Goal: Task Accomplishment & Management: Use online tool/utility

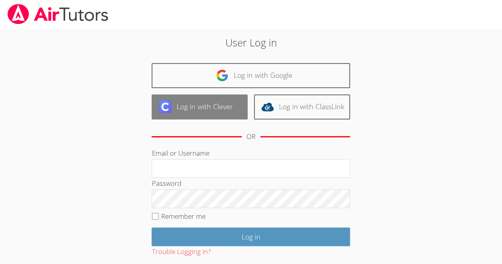
click at [182, 111] on link "Log in with Clever" at bounding box center [200, 106] width 96 height 25
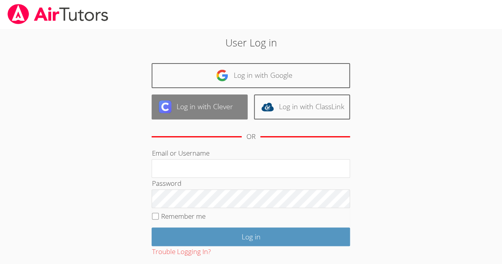
click at [182, 111] on link "Log in with Clever" at bounding box center [200, 106] width 96 height 25
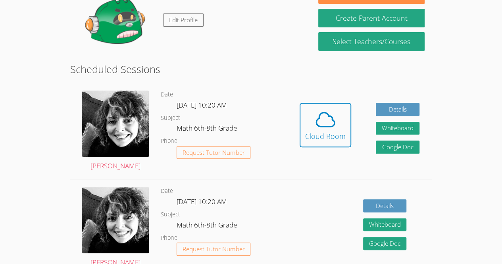
scroll to position [147, 0]
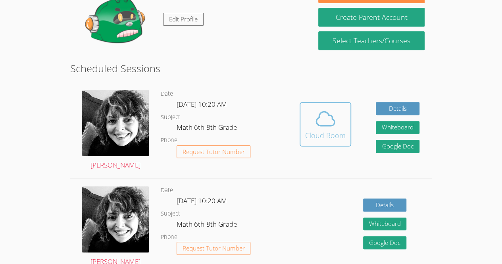
click at [324, 129] on icon at bounding box center [325, 118] width 22 height 22
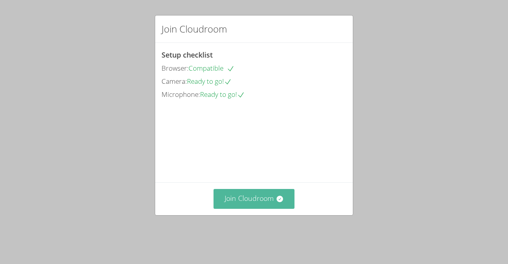
click at [234, 208] on button "Join Cloudroom" at bounding box center [253, 198] width 81 height 19
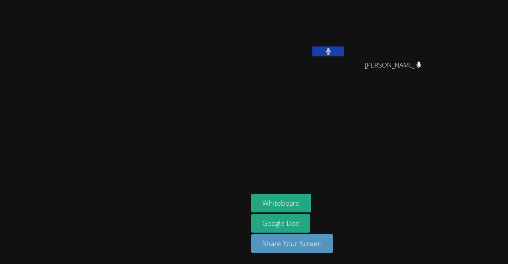
click at [331, 49] on icon at bounding box center [328, 51] width 5 height 7
click at [332, 51] on icon at bounding box center [328, 51] width 8 height 7
click at [346, 40] on video at bounding box center [298, 29] width 94 height 53
click at [344, 47] on button at bounding box center [328, 51] width 32 height 10
click at [311, 202] on button "Whiteboard" at bounding box center [281, 203] width 60 height 19
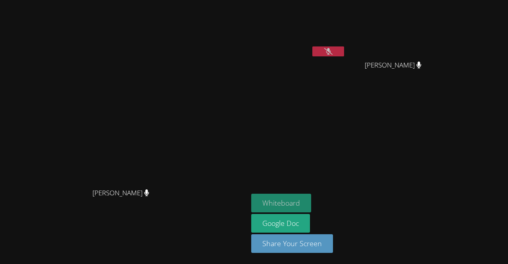
click at [311, 204] on button "Whiteboard" at bounding box center [281, 203] width 60 height 19
click at [344, 56] on button at bounding box center [328, 51] width 32 height 10
click at [367, 56] on video at bounding box center [396, 29] width 94 height 53
click at [344, 49] on button at bounding box center [328, 51] width 32 height 10
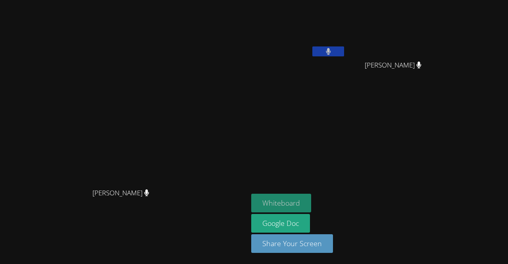
click at [281, 204] on button "Whiteboard" at bounding box center [281, 203] width 60 height 19
click at [336, 52] on button at bounding box center [328, 51] width 32 height 10
click at [327, 50] on icon at bounding box center [328, 51] width 8 height 7
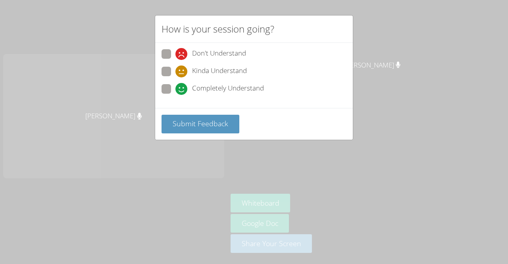
click at [186, 85] on icon at bounding box center [181, 89] width 12 height 12
click at [182, 85] on input "Completely Understand" at bounding box center [178, 87] width 7 height 7
radio input "true"
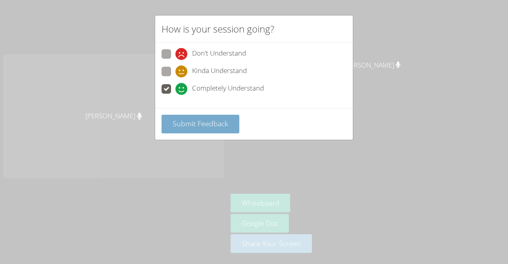
click at [196, 122] on span "Submit Feedback" at bounding box center [201, 124] width 56 height 10
